Goal: Complete application form

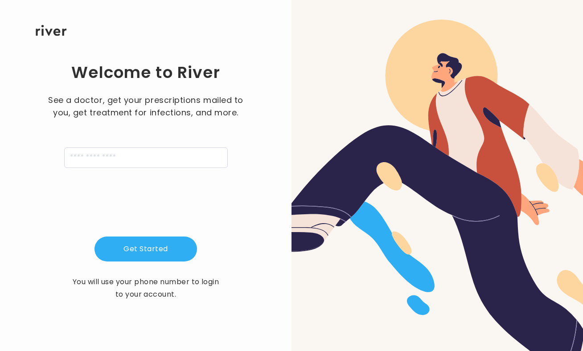
click at [149, 168] on div "Welcome to River See a doctor, get your prescriptions mailed to you, get treatm…" at bounding box center [145, 181] width 263 height 290
click at [149, 162] on input "tel" at bounding box center [145, 157] width 163 height 20
type input "**********"
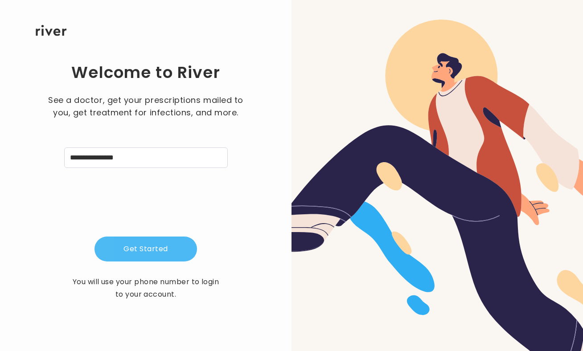
click at [143, 241] on button "Get Started" at bounding box center [145, 249] width 102 height 25
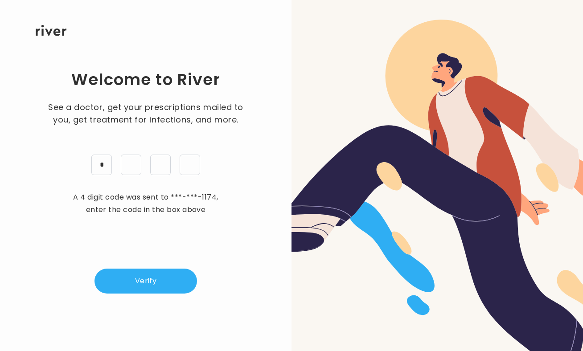
type input "*"
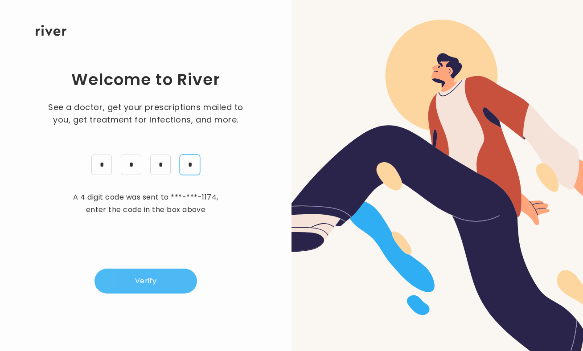
type input "*"
click at [155, 283] on button "Verify" at bounding box center [145, 281] width 102 height 25
